Goal: Task Accomplishment & Management: Use online tool/utility

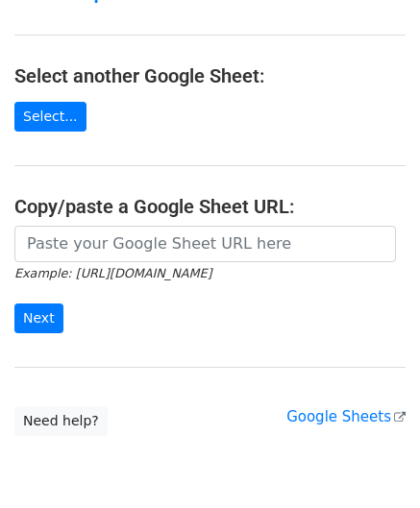
scroll to position [192, 0]
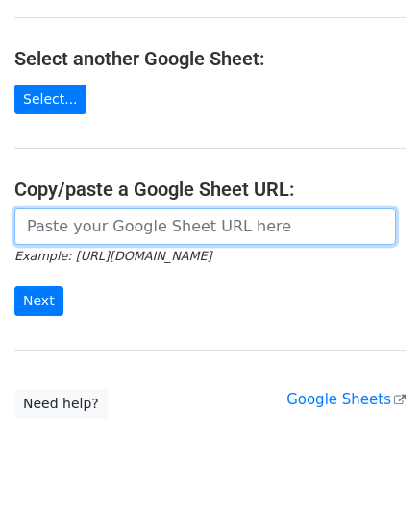
drag, startPoint x: 81, startPoint y: 218, endPoint x: 125, endPoint y: 203, distance: 46.8
click at [81, 218] on input "url" at bounding box center [204, 227] width 381 height 37
paste input "[URL][DOMAIN_NAME]"
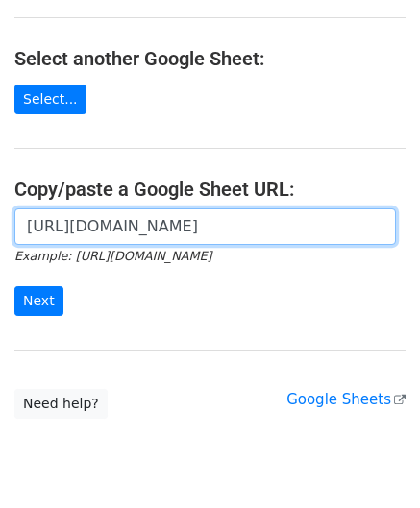
scroll to position [0, 422]
type input "[URL][DOMAIN_NAME]"
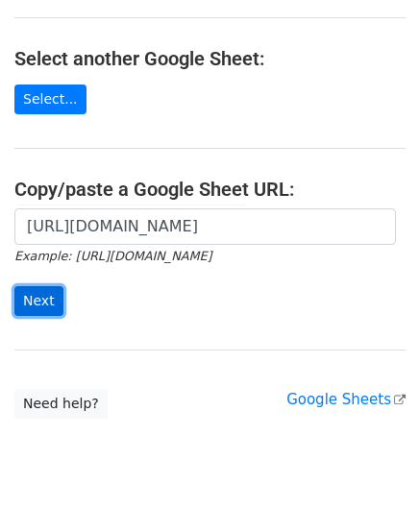
click at [38, 297] on input "Next" at bounding box center [38, 301] width 49 height 30
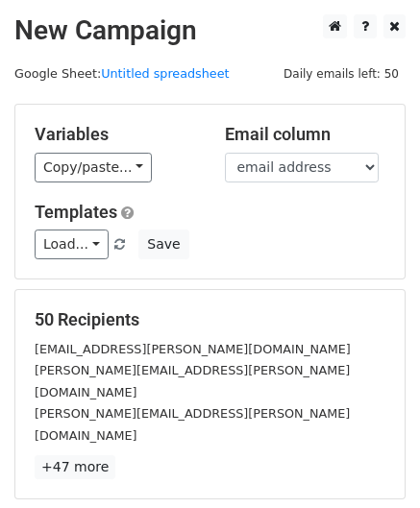
scroll to position [234, 0]
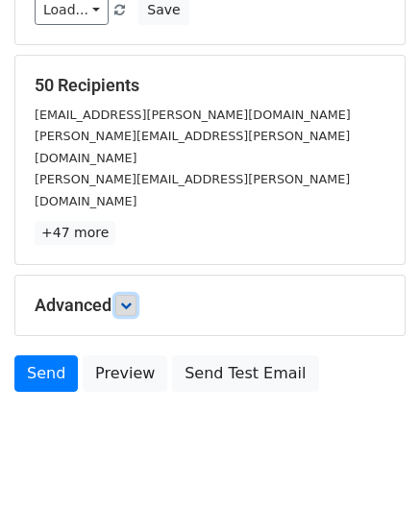
click at [131, 300] on icon at bounding box center [126, 306] width 12 height 12
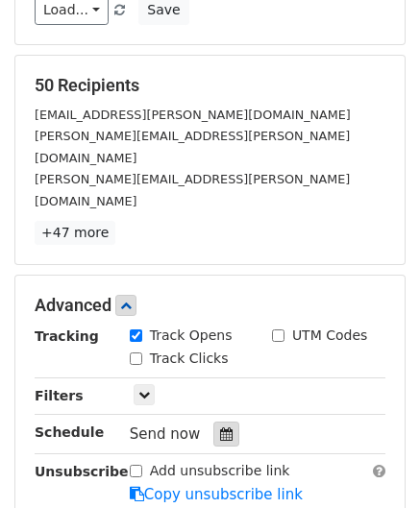
click at [220, 428] on icon at bounding box center [226, 434] width 12 height 13
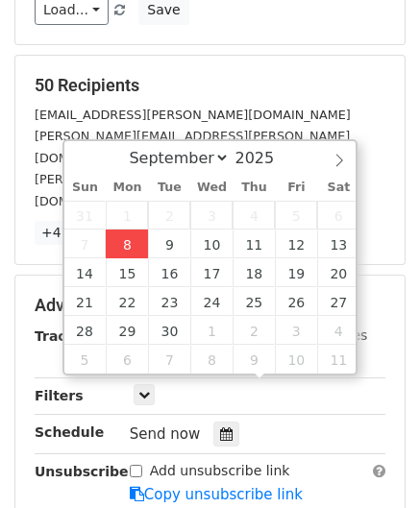
type input "[DATE] 12:00"
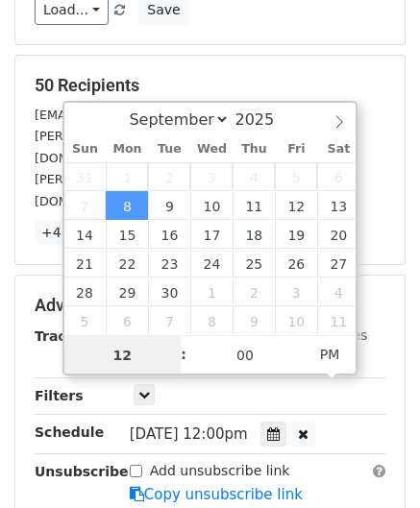
paste input "Hour"
type input "2"
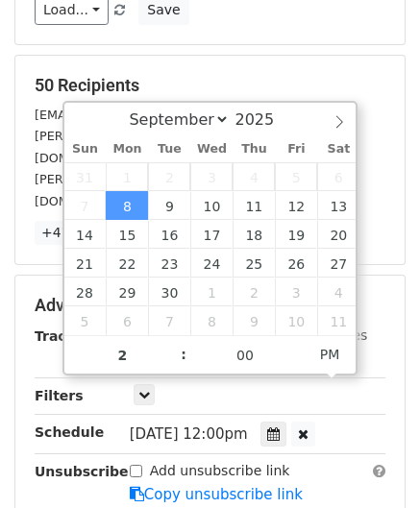
type input "[DATE] 14:00"
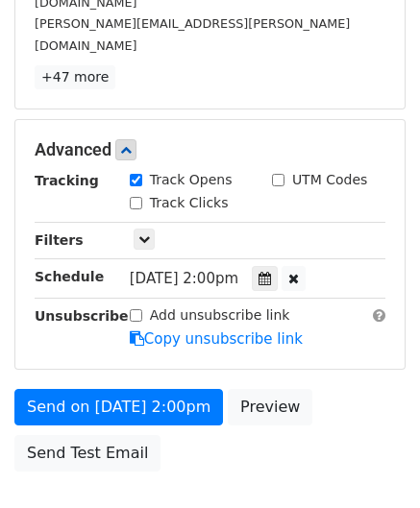
scroll to position [467, 0]
